Goal: Navigation & Orientation: Find specific page/section

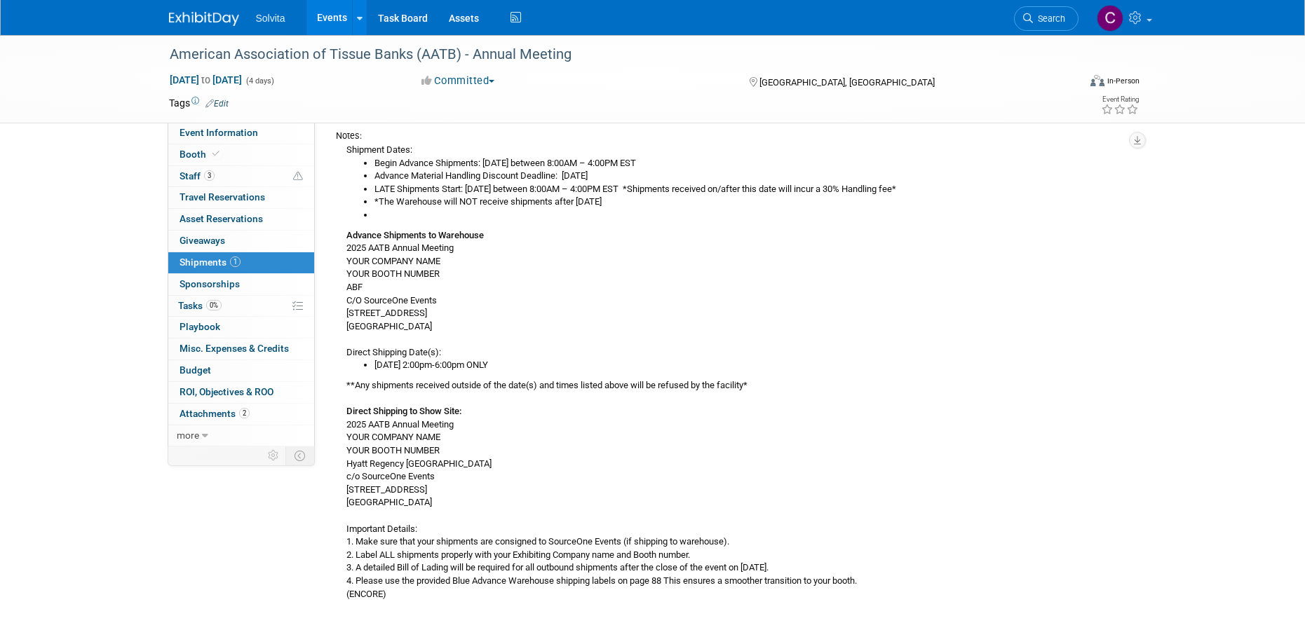
drag, startPoint x: 325, startPoint y: 13, endPoint x: 331, endPoint y: 30, distance: 17.7
click at [325, 13] on link "Events" at bounding box center [331, 17] width 51 height 35
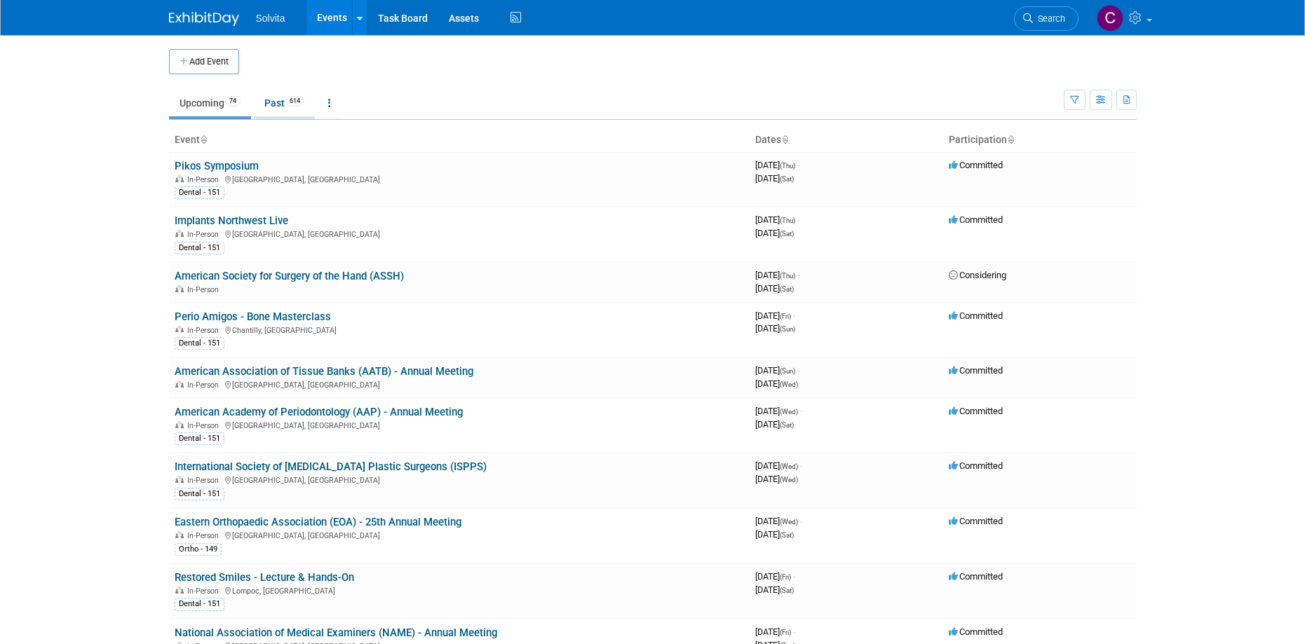
click at [273, 97] on link "Past 614" at bounding box center [284, 103] width 61 height 27
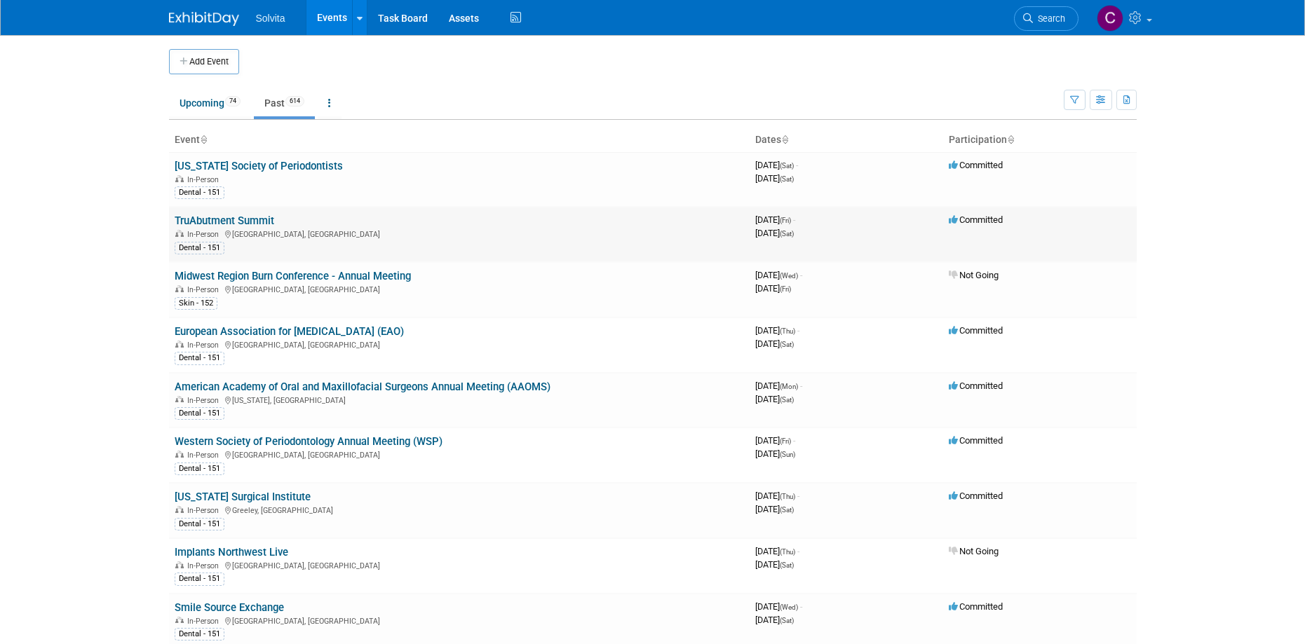
click at [266, 222] on link "TruAbutment Summit" at bounding box center [225, 221] width 100 height 13
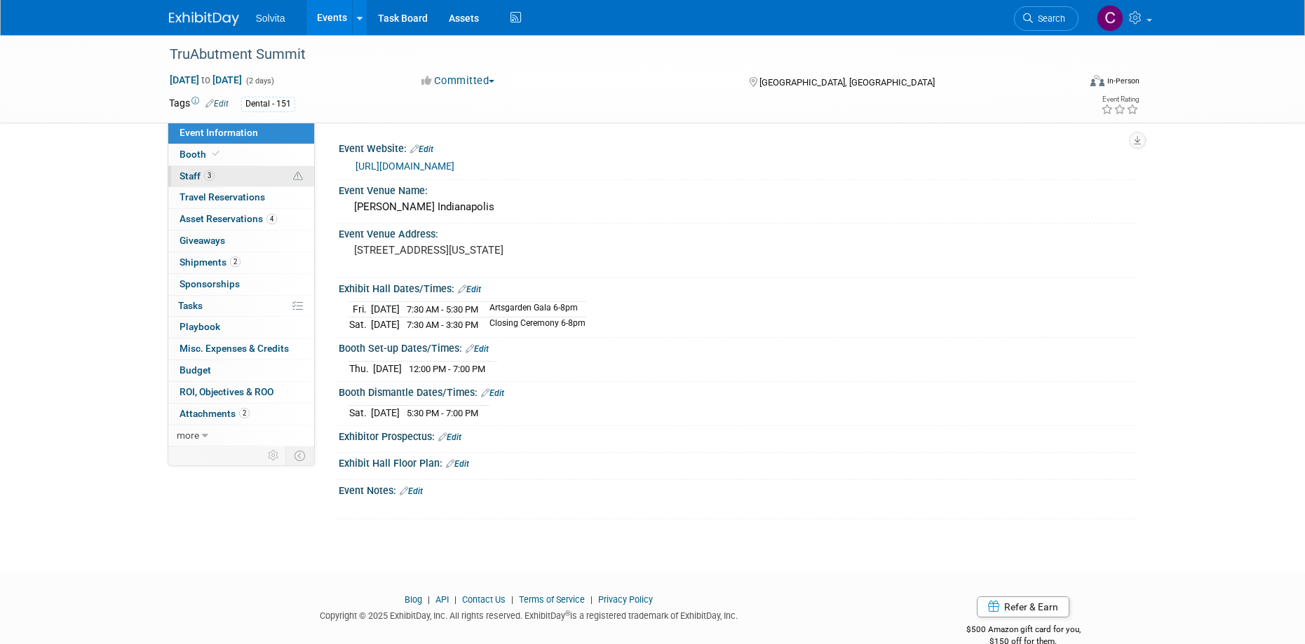
click at [190, 170] on link "3 Staff 3" at bounding box center [241, 176] width 146 height 21
